Goal: Find contact information: Find contact information

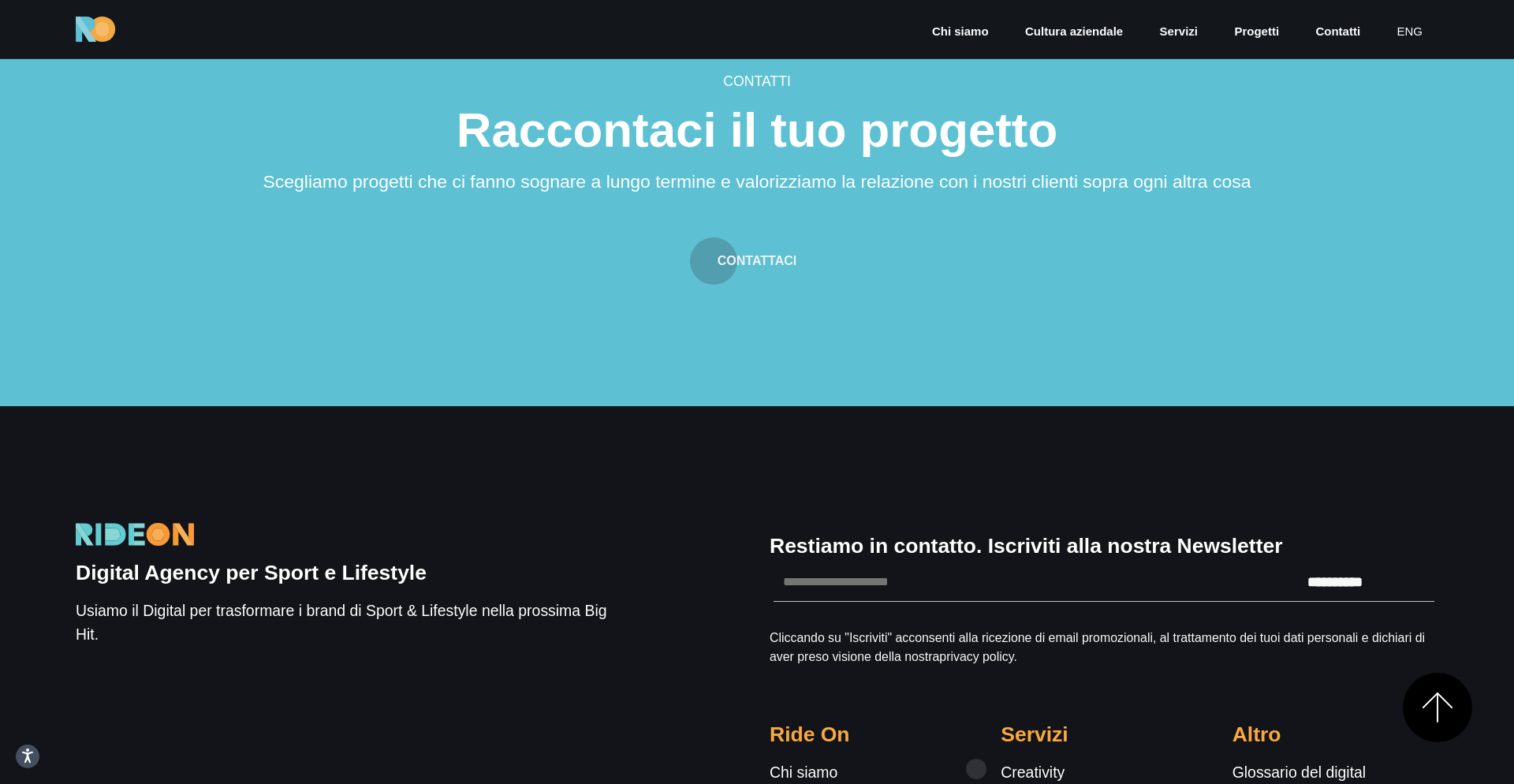
scroll to position [4913, 0]
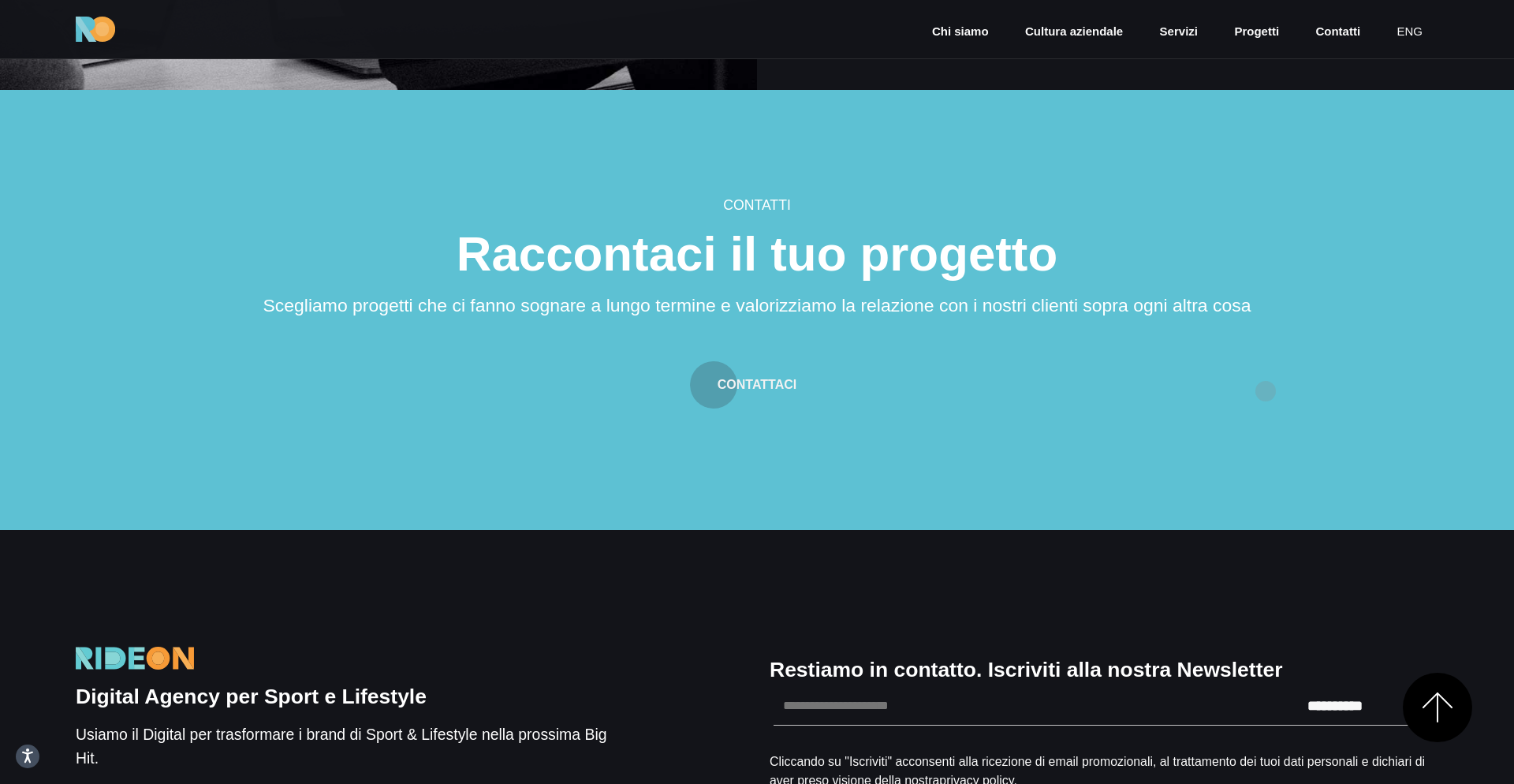
click at [1266, 391] on div "Contattaci" at bounding box center [757, 373] width 1047 height 68
click at [1330, 259] on section "Contatti Raccontaci il tuo progetto Scegliamo progetti che ci fanno sognare a l…" at bounding box center [757, 310] width 1514 height 440
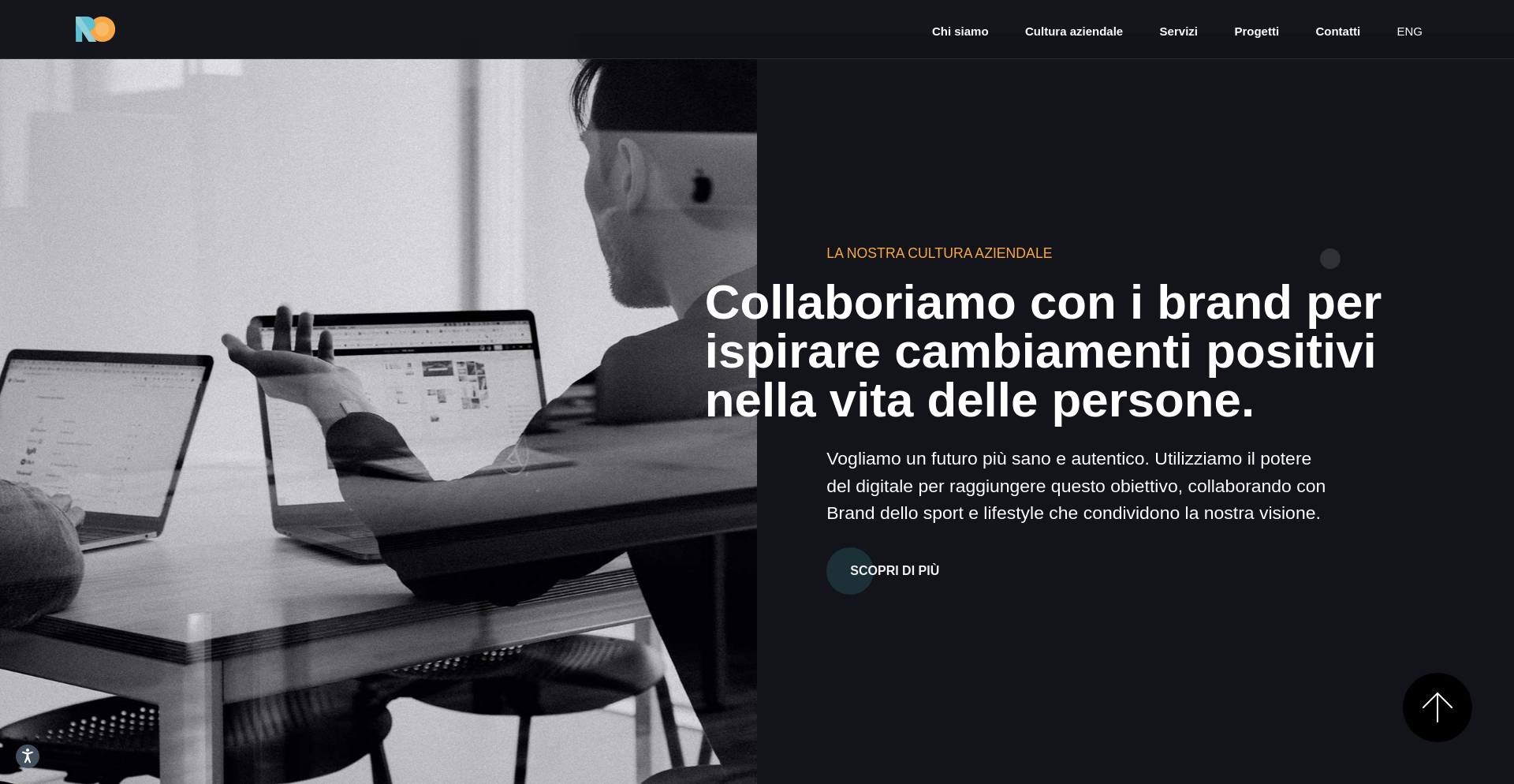
scroll to position [4226, 0]
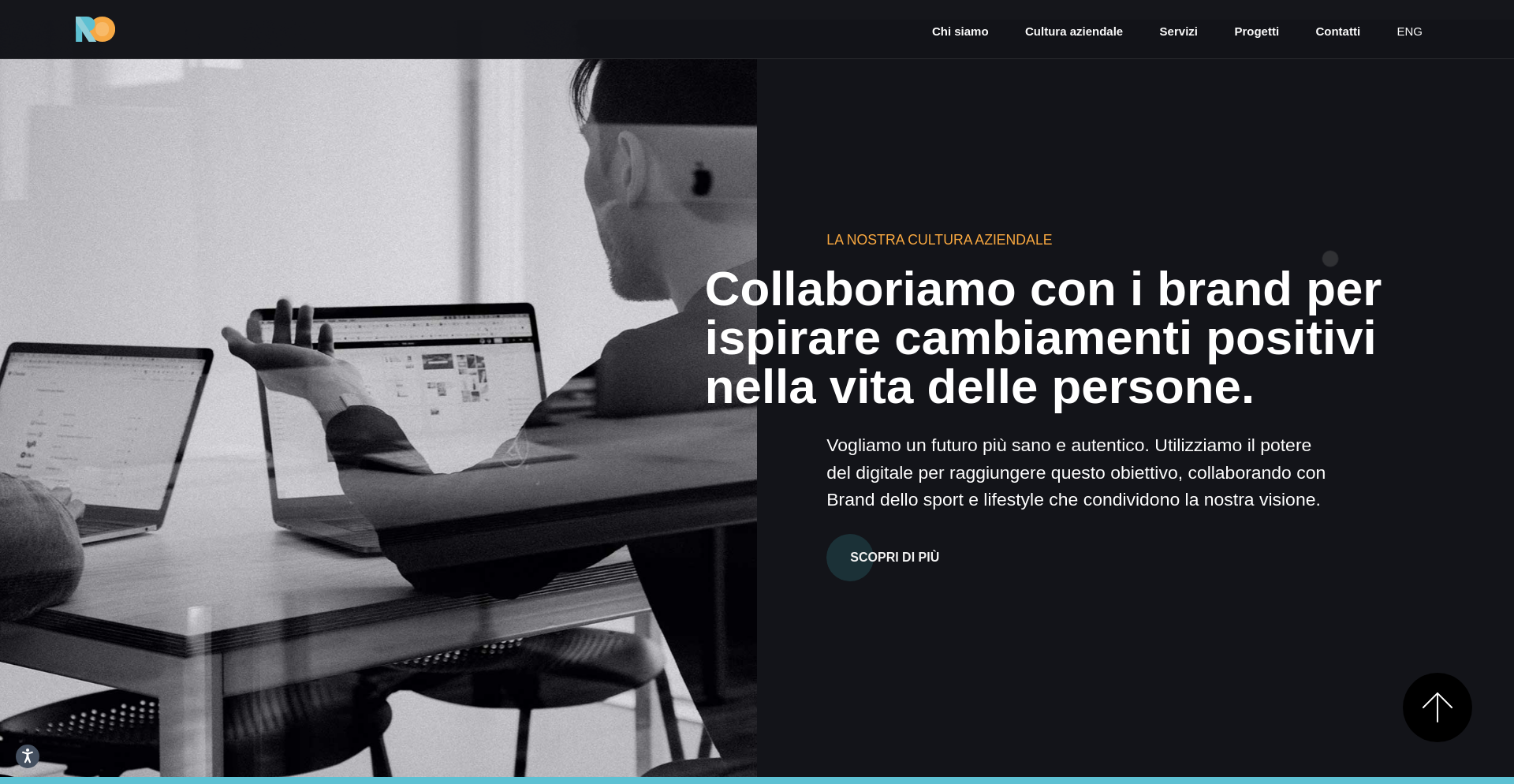
click at [1330, 250] on h6 "La nostra cultura aziendale" at bounding box center [1078, 239] width 505 height 21
click at [998, 512] on p "Vogliamo un futuro più sano e autentico. Utilizziamo il potere del digitale per…" at bounding box center [1078, 472] width 505 height 81
click at [970, 485] on p "Vogliamo un futuro più sano e autentico. Utilizziamo il potere del digitale per…" at bounding box center [1078, 472] width 505 height 81
click at [993, 483] on p "Vogliamo un futuro più sano e autentico. Utilizziamo il potere del digitale per…" at bounding box center [1078, 472] width 505 height 81
click at [1016, 485] on p "Vogliamo un futuro più sano e autentico. Utilizziamo il potere del digitale per…" at bounding box center [1078, 472] width 505 height 81
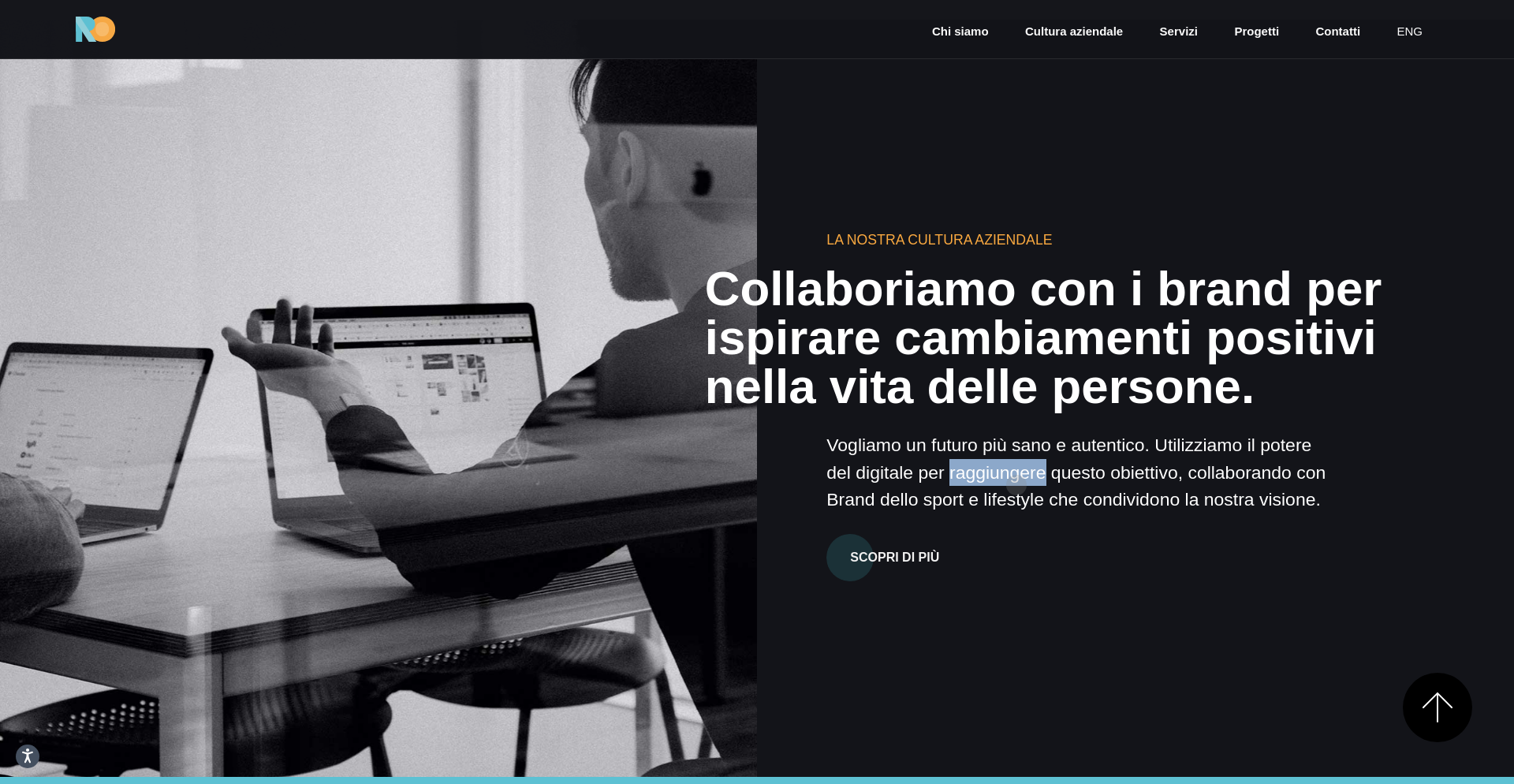
click at [1016, 485] on p "Vogliamo un futuro più sano e autentico. Utilizziamo il potere del digitale per…" at bounding box center [1078, 472] width 505 height 81
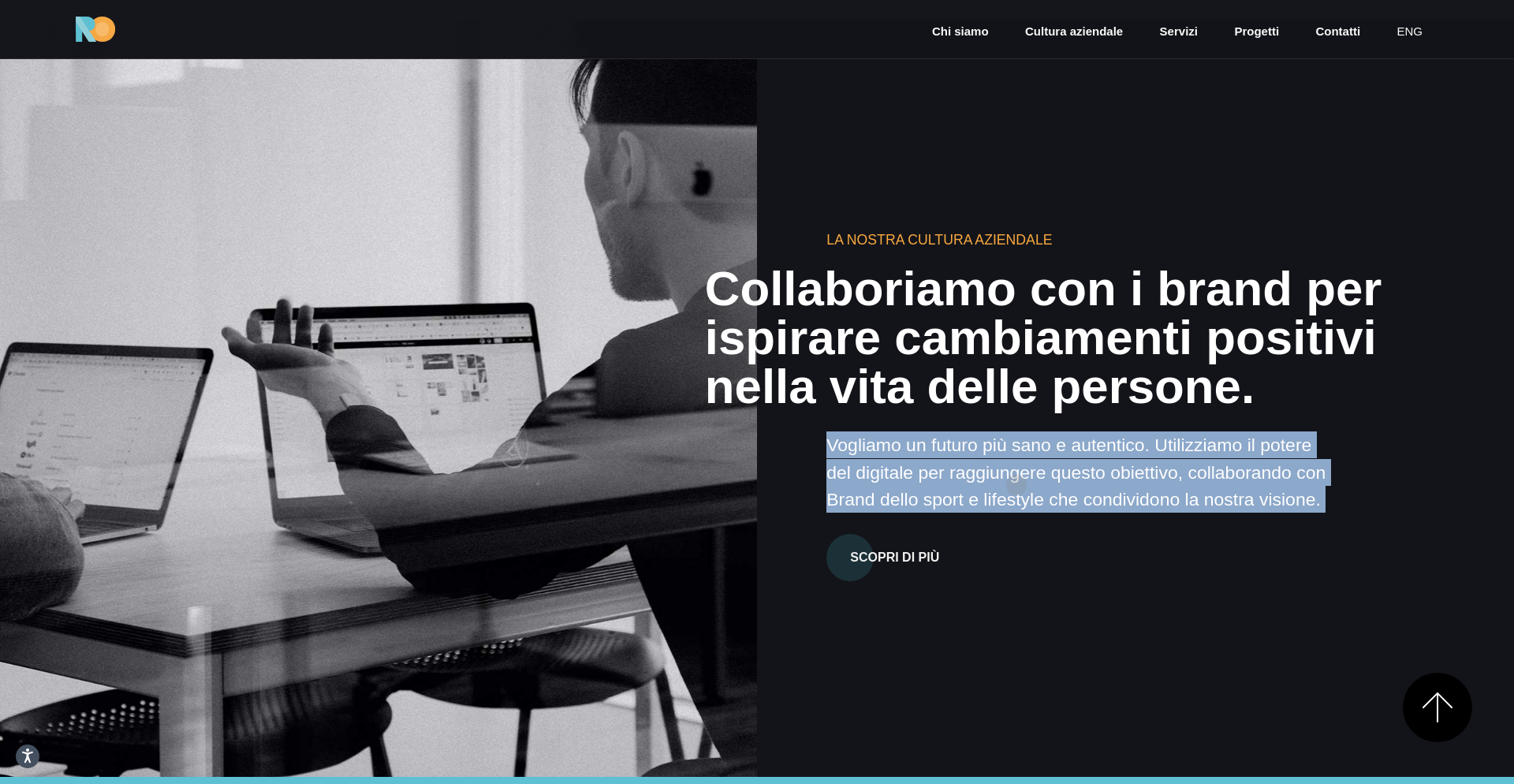
click at [1016, 485] on p "Vogliamo un futuro più sano e autentico. Utilizziamo il potere del digitale per…" at bounding box center [1078, 472] width 505 height 81
click at [1063, 485] on p "Vogliamo un futuro più sano e autentico. Utilizziamo il potere del digitale per…" at bounding box center [1078, 472] width 505 height 81
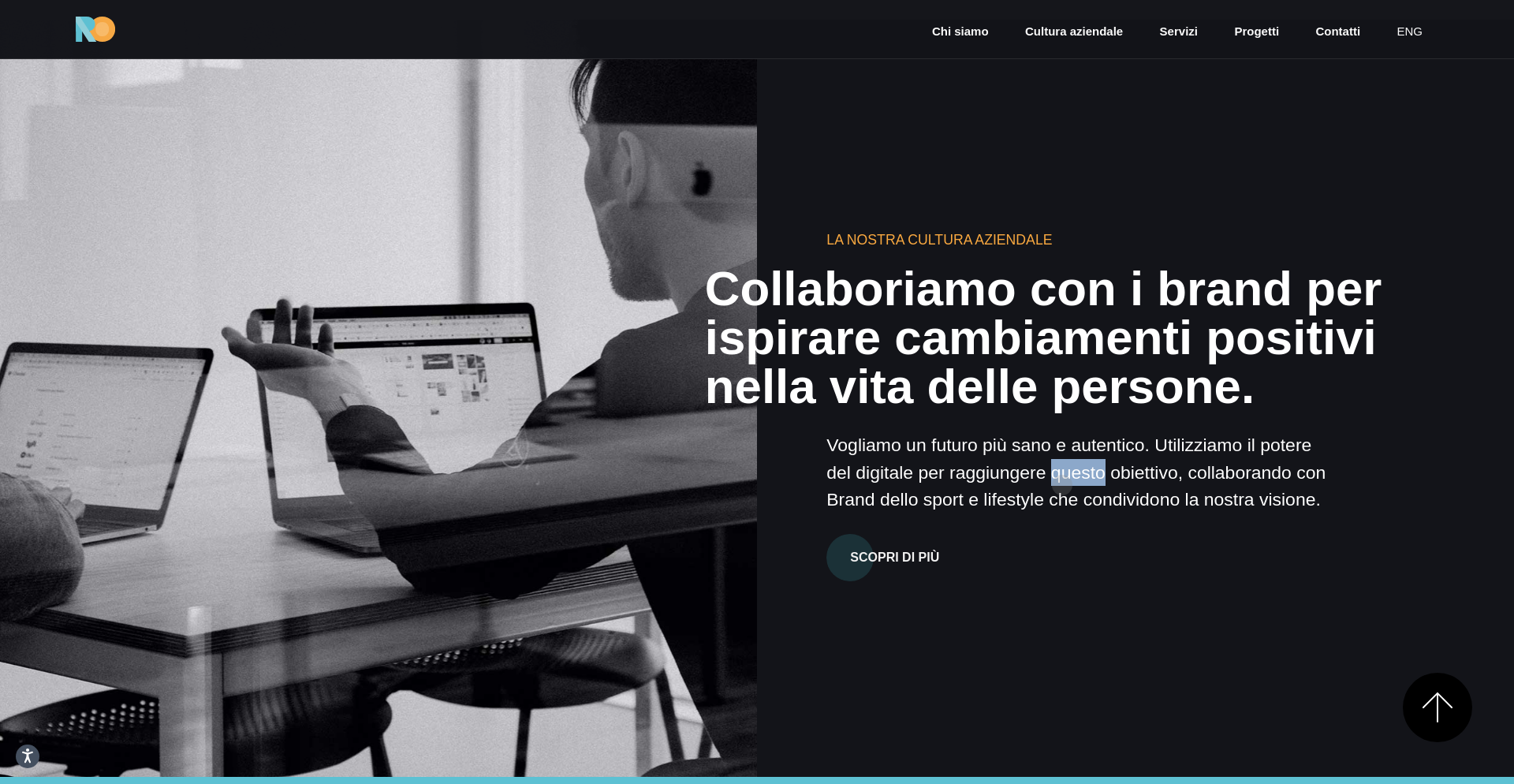
click at [1063, 485] on p "Vogliamo un futuro più sano e autentico. Utilizziamo il potere del digitale per…" at bounding box center [1078, 472] width 505 height 81
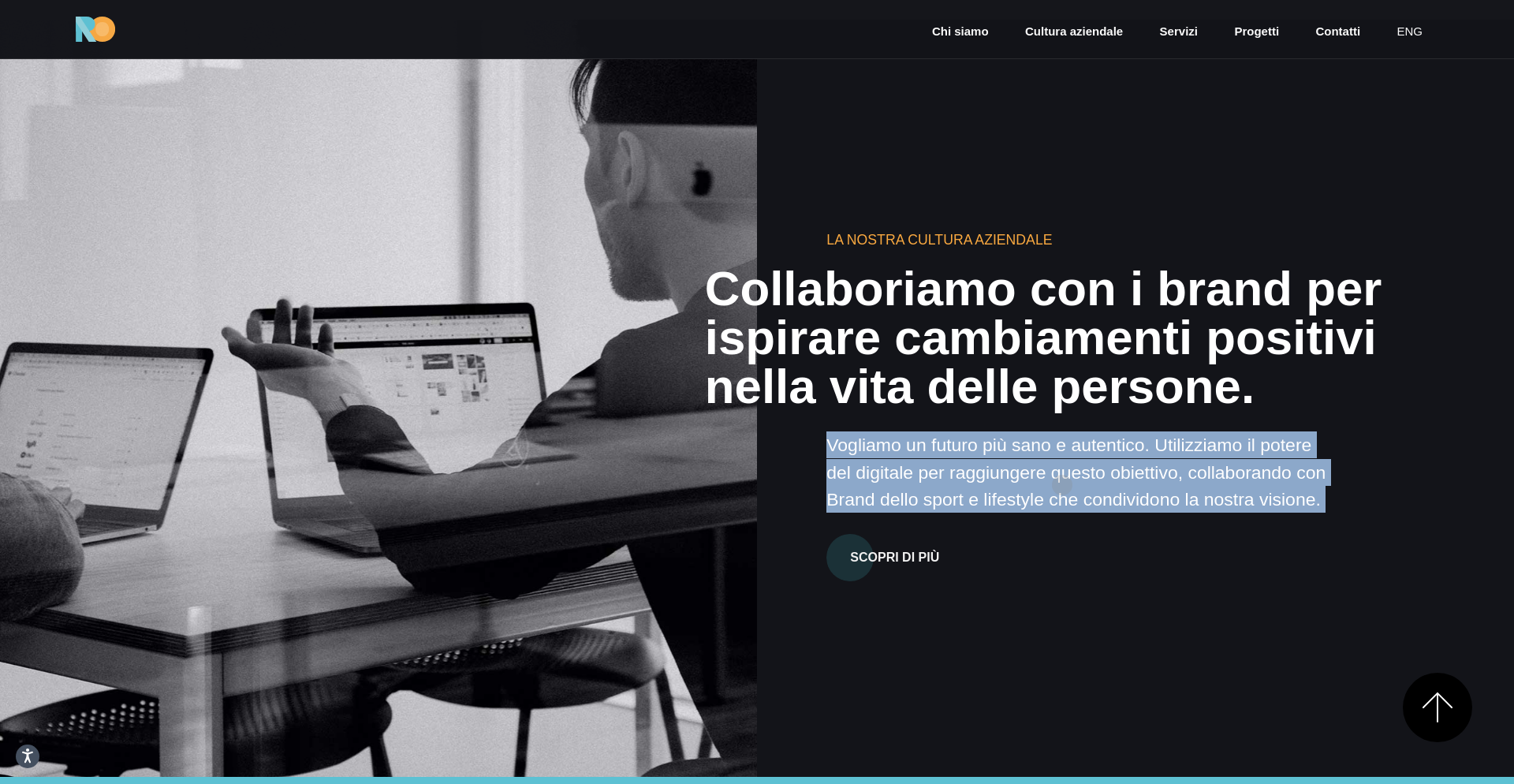
click at [1063, 485] on p "Vogliamo un futuro più sano e autentico. Utilizziamo il potere del digitale per…" at bounding box center [1078, 472] width 505 height 81
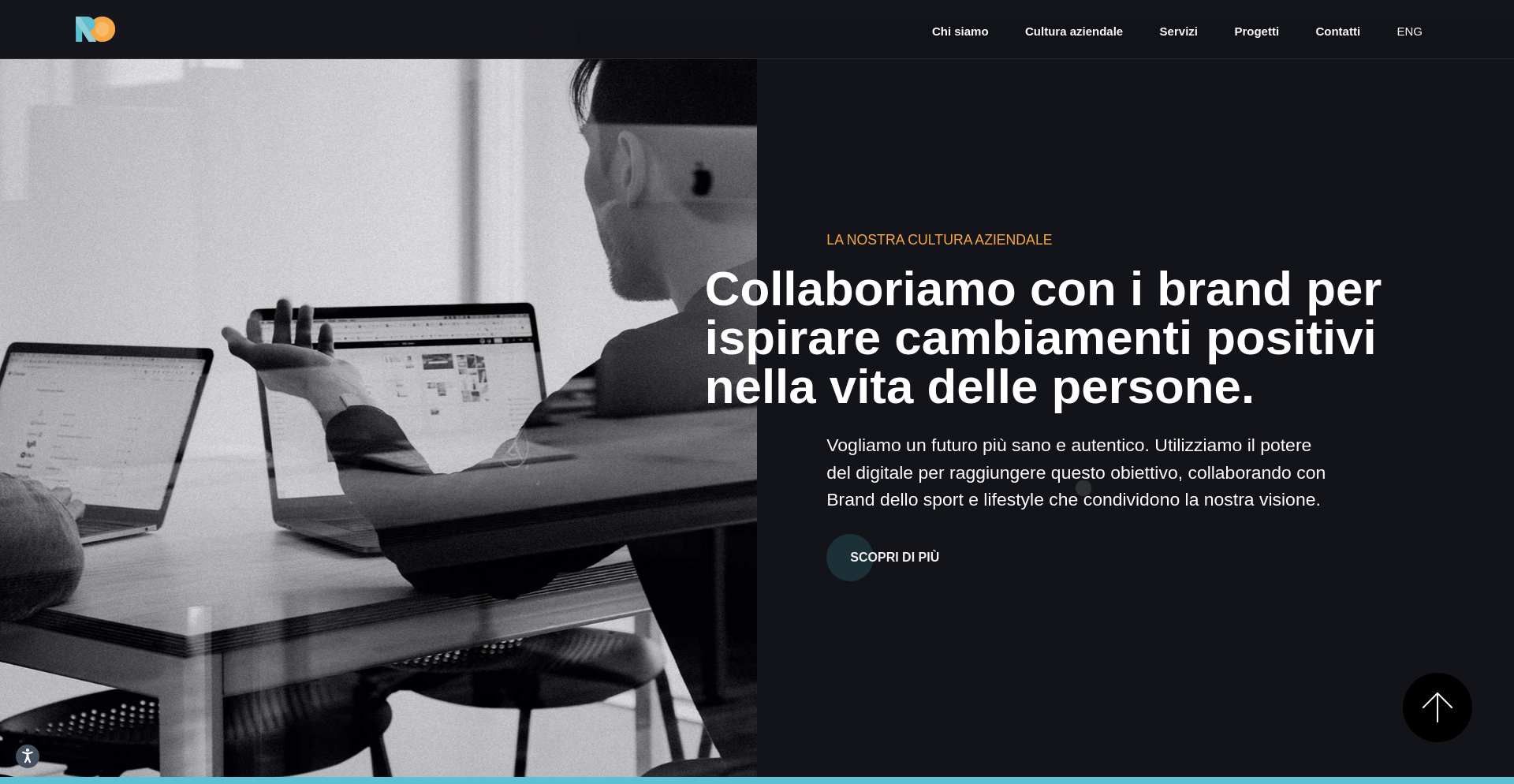
click at [1083, 488] on p "Vogliamo un futuro più sano e autentico. Utilizziamo il potere del digitale per…" at bounding box center [1078, 472] width 505 height 81
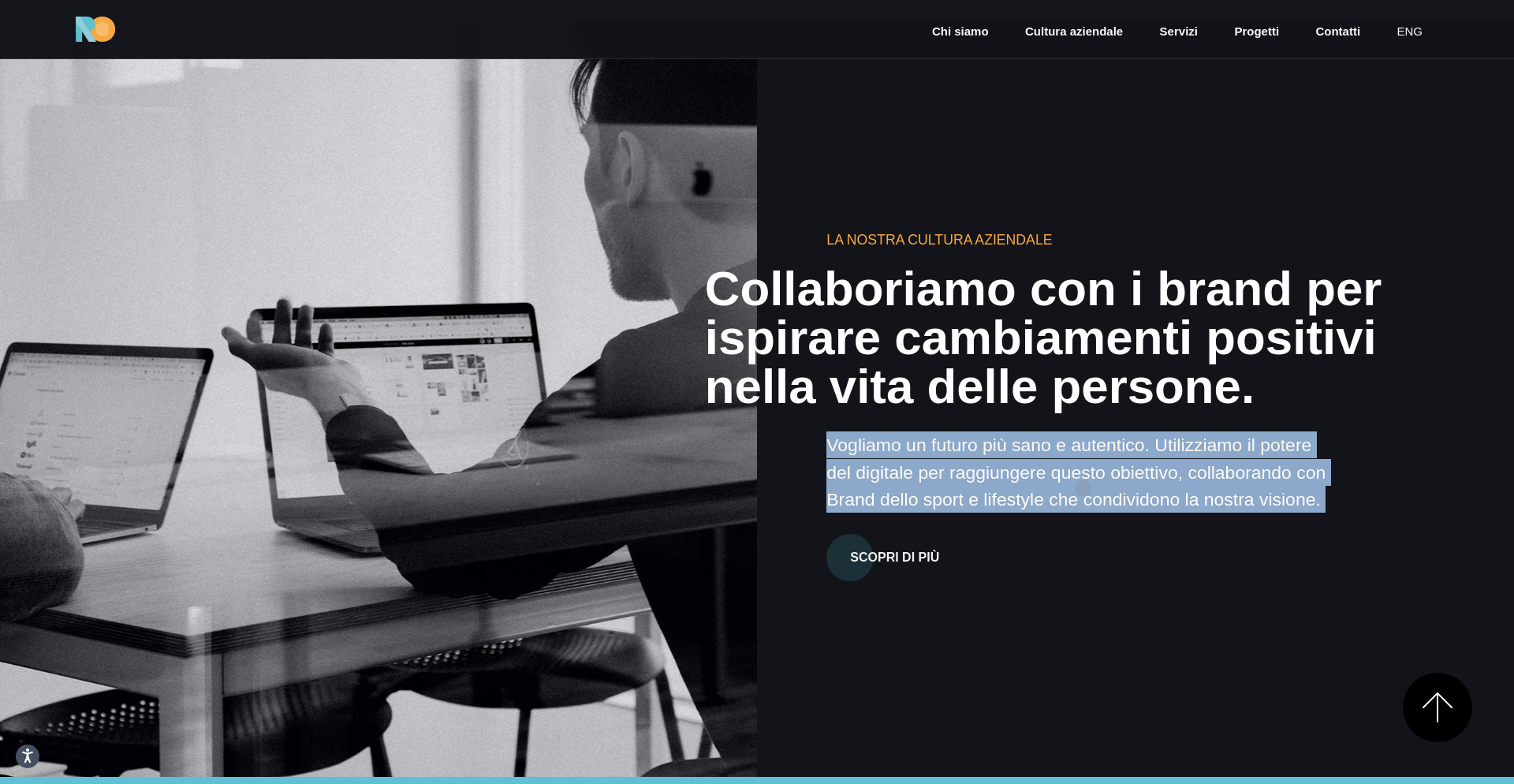
click at [1083, 488] on p "Vogliamo un futuro più sano e autentico. Utilizziamo il potere del digitale per…" at bounding box center [1078, 472] width 505 height 81
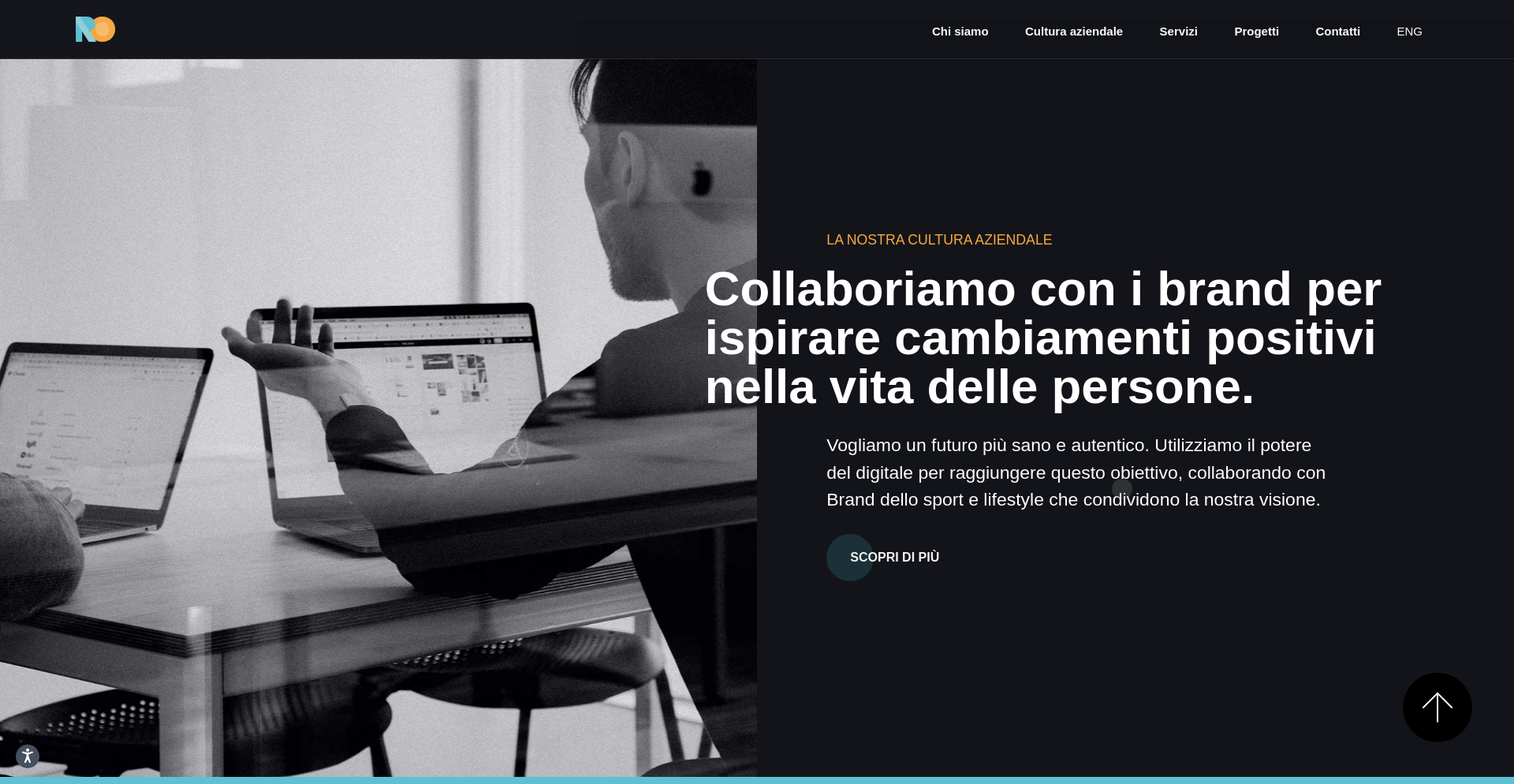
click at [1128, 490] on p "Vogliamo un futuro più sano e autentico. Utilizziamo il potere del digitale per…" at bounding box center [1078, 472] width 505 height 81
click at [1284, 409] on h2 "Collaboriamo con i brand per ispirare cambiamenti positivi nella vita delle per…" at bounding box center [1081, 338] width 754 height 146
click at [1412, 370] on h2 "Collaboriamo con i brand per ispirare cambiamenti positivi nella vita delle per…" at bounding box center [1081, 338] width 754 height 146
